Goal: Transaction & Acquisition: Purchase product/service

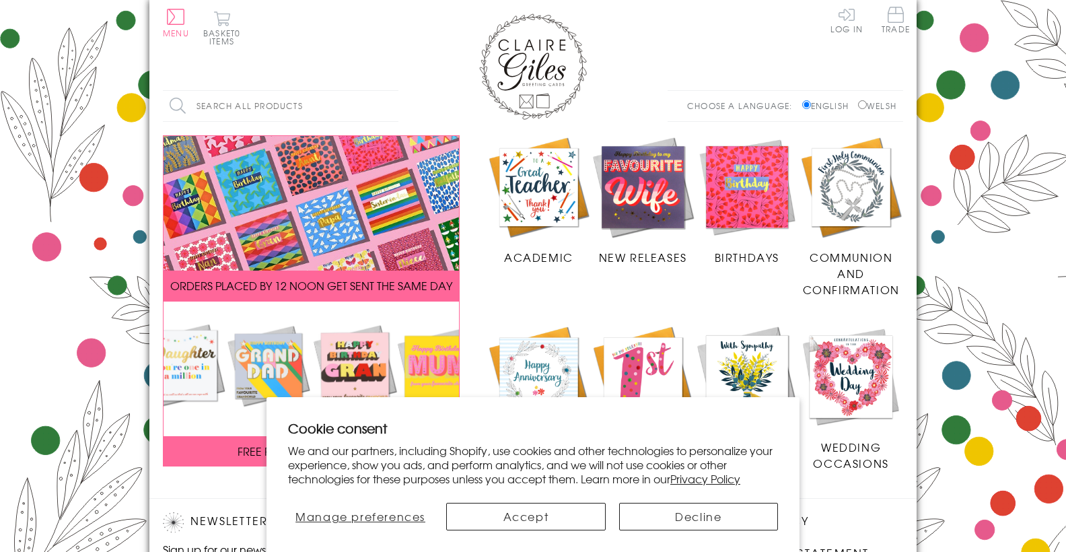
scroll to position [290, 0]
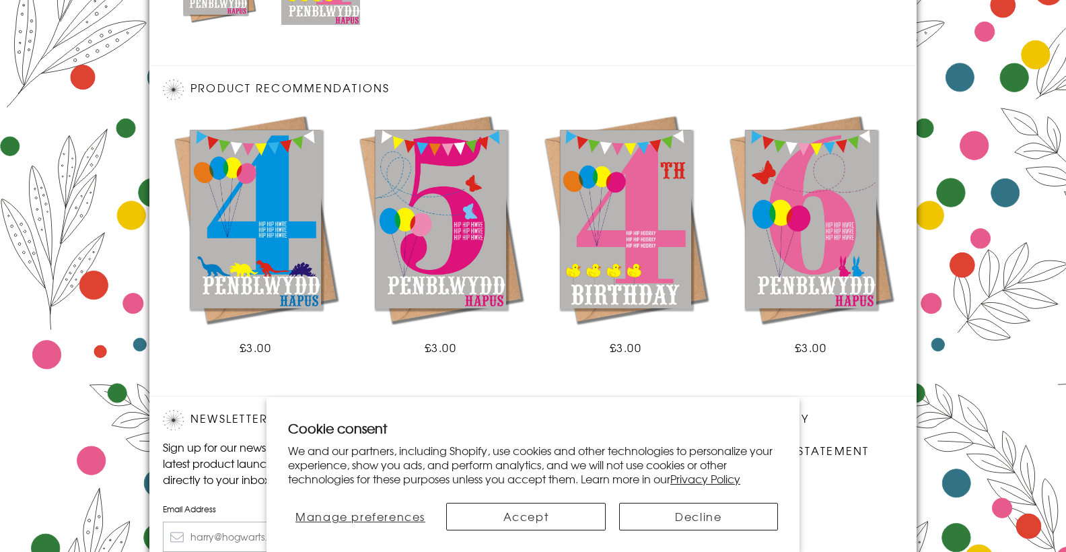
scroll to position [1292, 0]
